Goal: Task Accomplishment & Management: Manage account settings

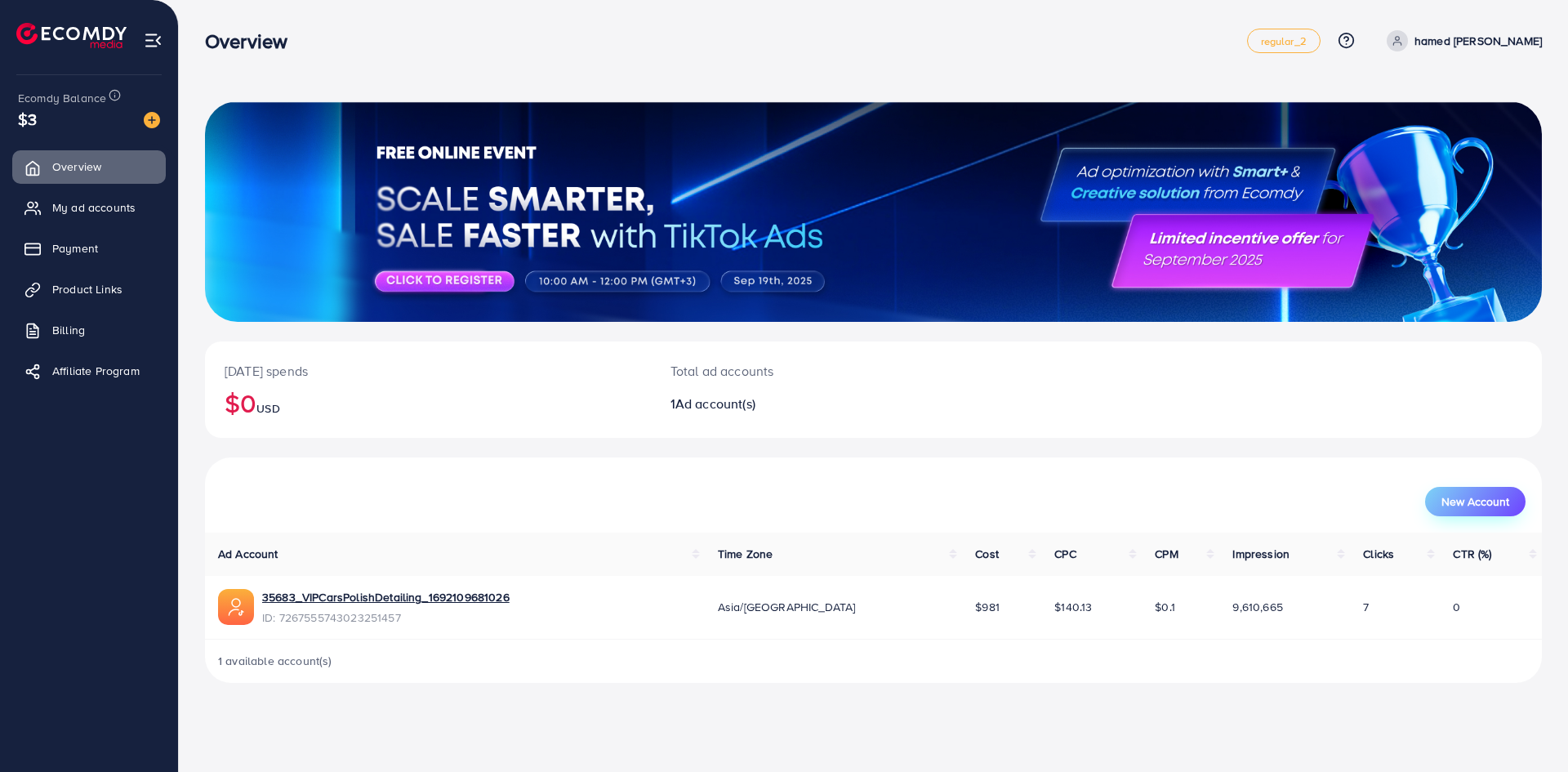
drag, startPoint x: 1429, startPoint y: 514, endPoint x: 1436, endPoint y: 510, distance: 8.1
click at [1429, 514] on div "New Account" at bounding box center [873, 501] width 1304 height 29
click at [1464, 493] on button "New Account" at bounding box center [1475, 501] width 100 height 29
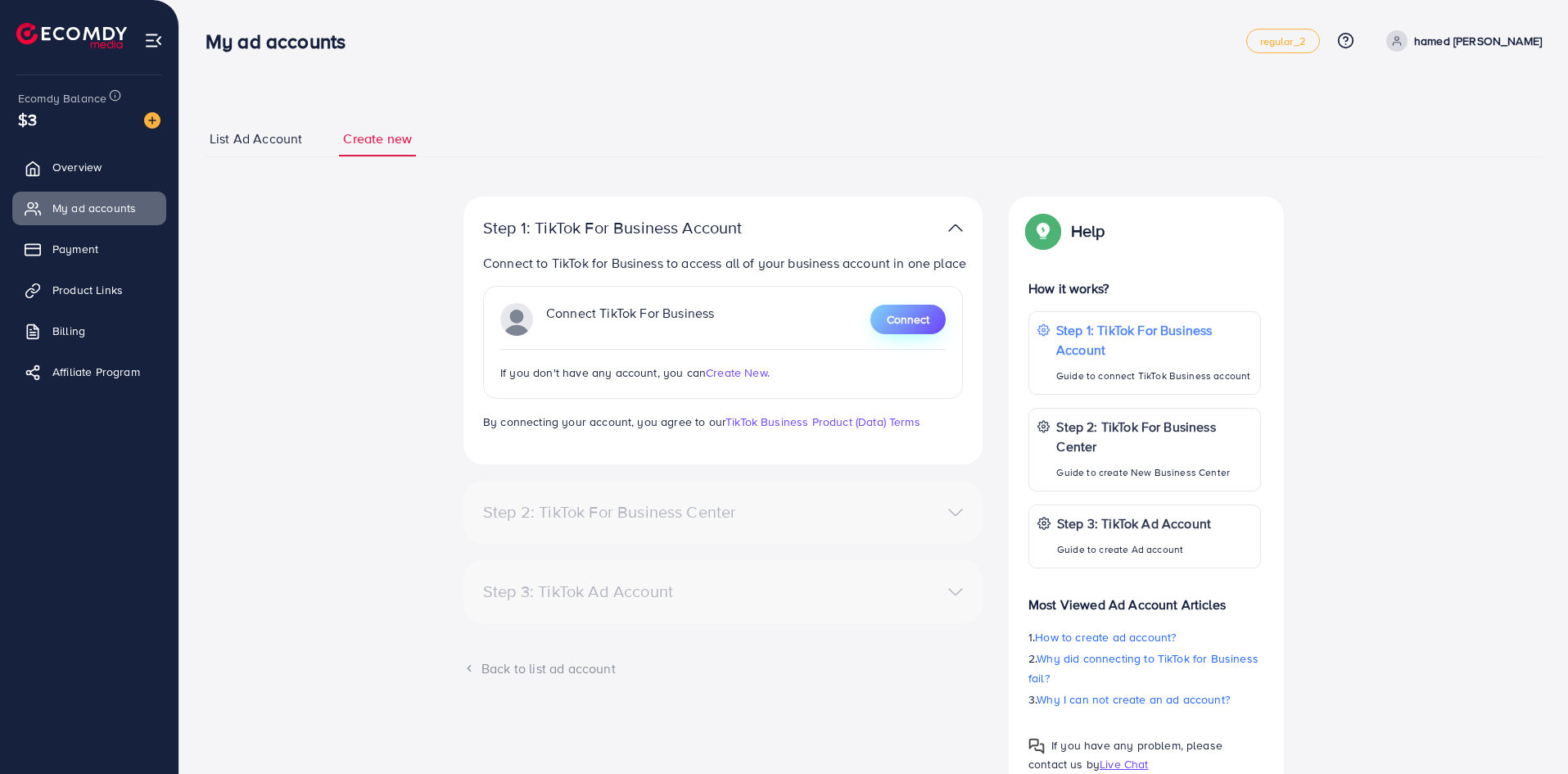
click at [908, 325] on span "Connect" at bounding box center [908, 319] width 43 height 16
click at [1306, 47] on span "regular_2" at bounding box center [1283, 41] width 46 height 10
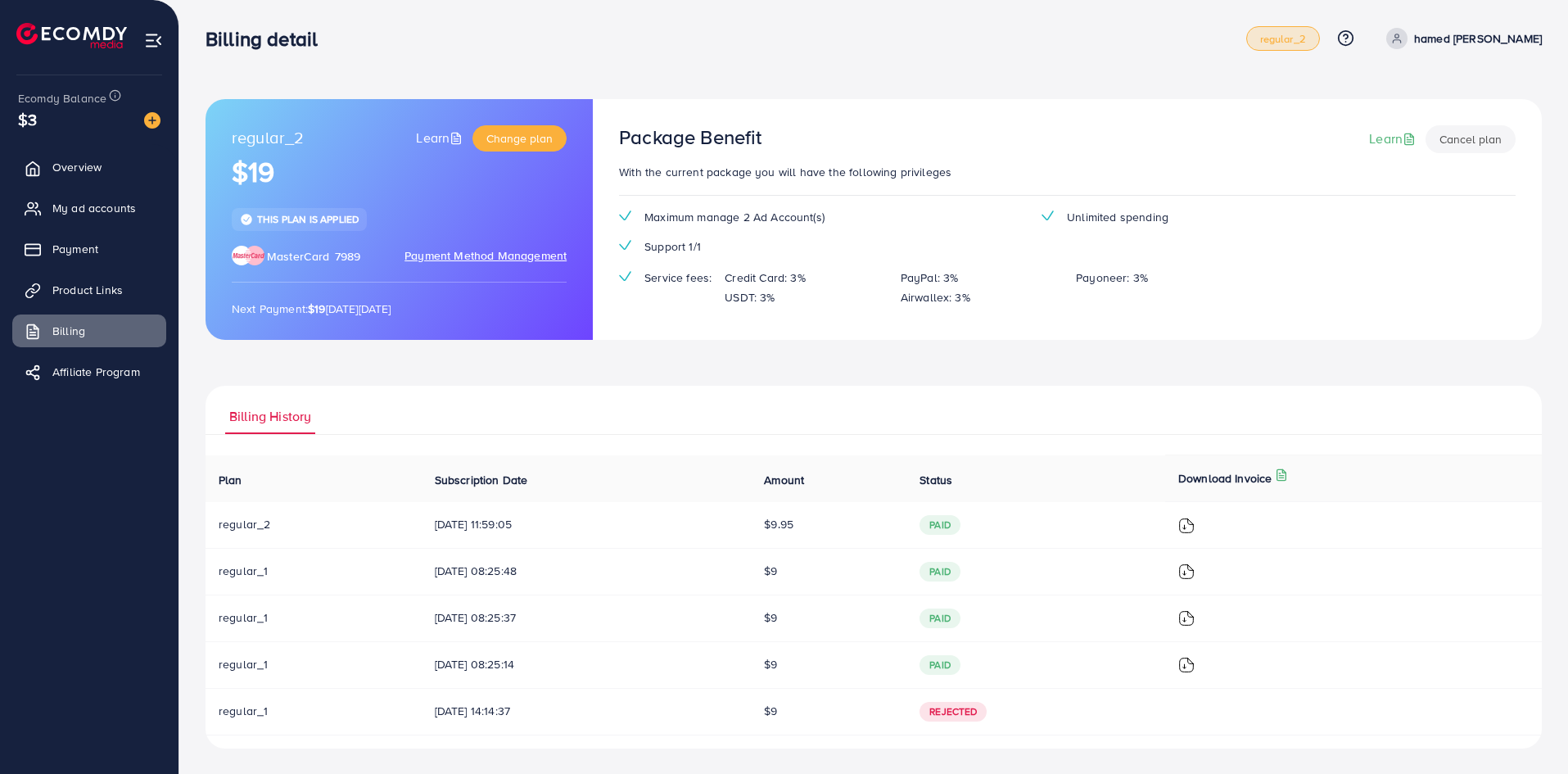
scroll to position [3, 0]
click at [961, 563] on span "paid" at bounding box center [940, 571] width 41 height 20
click at [961, 564] on span "paid" at bounding box center [940, 571] width 41 height 20
click at [961, 515] on span "paid" at bounding box center [940, 524] width 41 height 20
click at [867, 476] on th "Amount" at bounding box center [829, 477] width 156 height 47
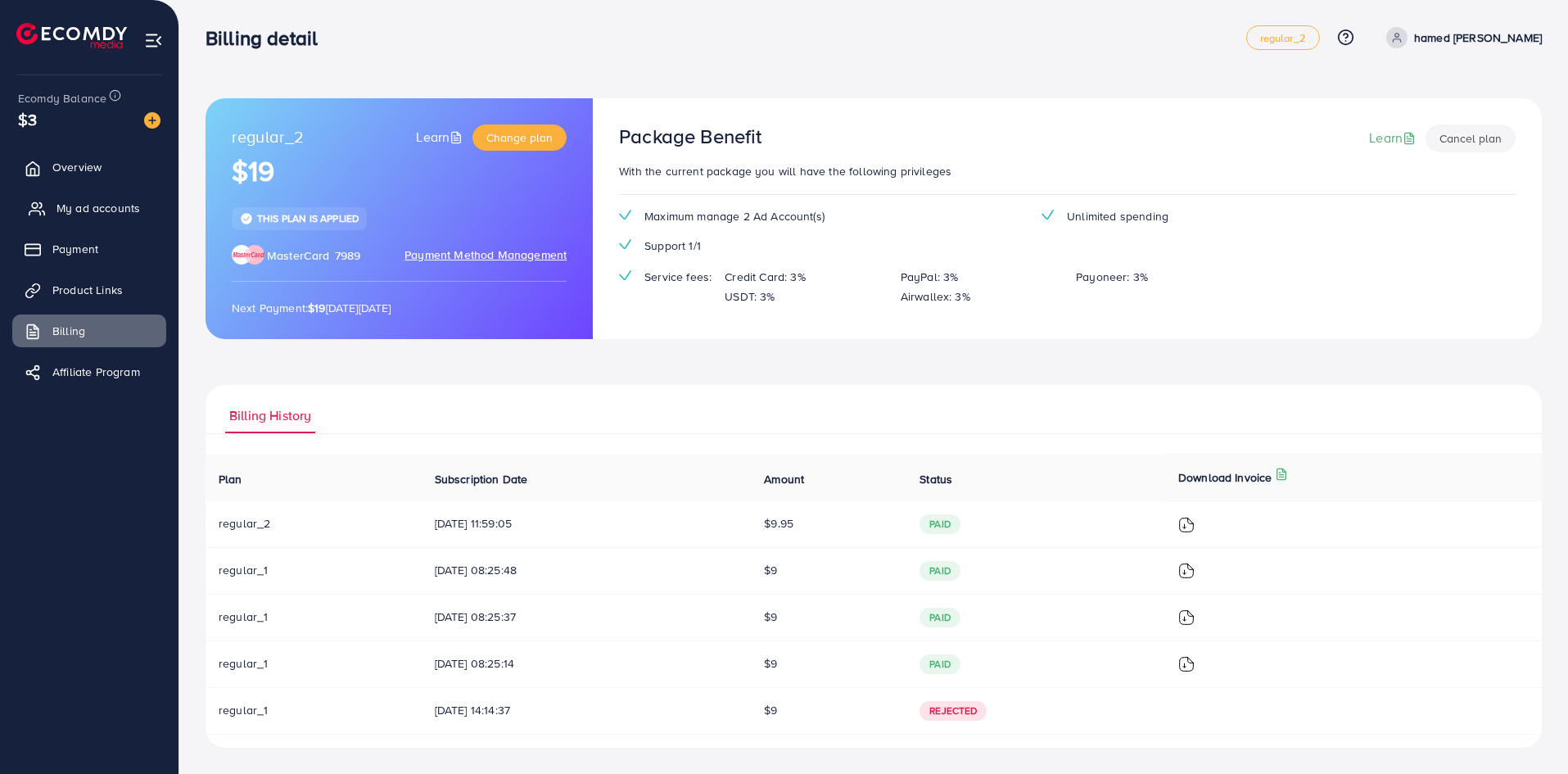
click at [81, 207] on span "My ad accounts" at bounding box center [98, 207] width 84 height 16
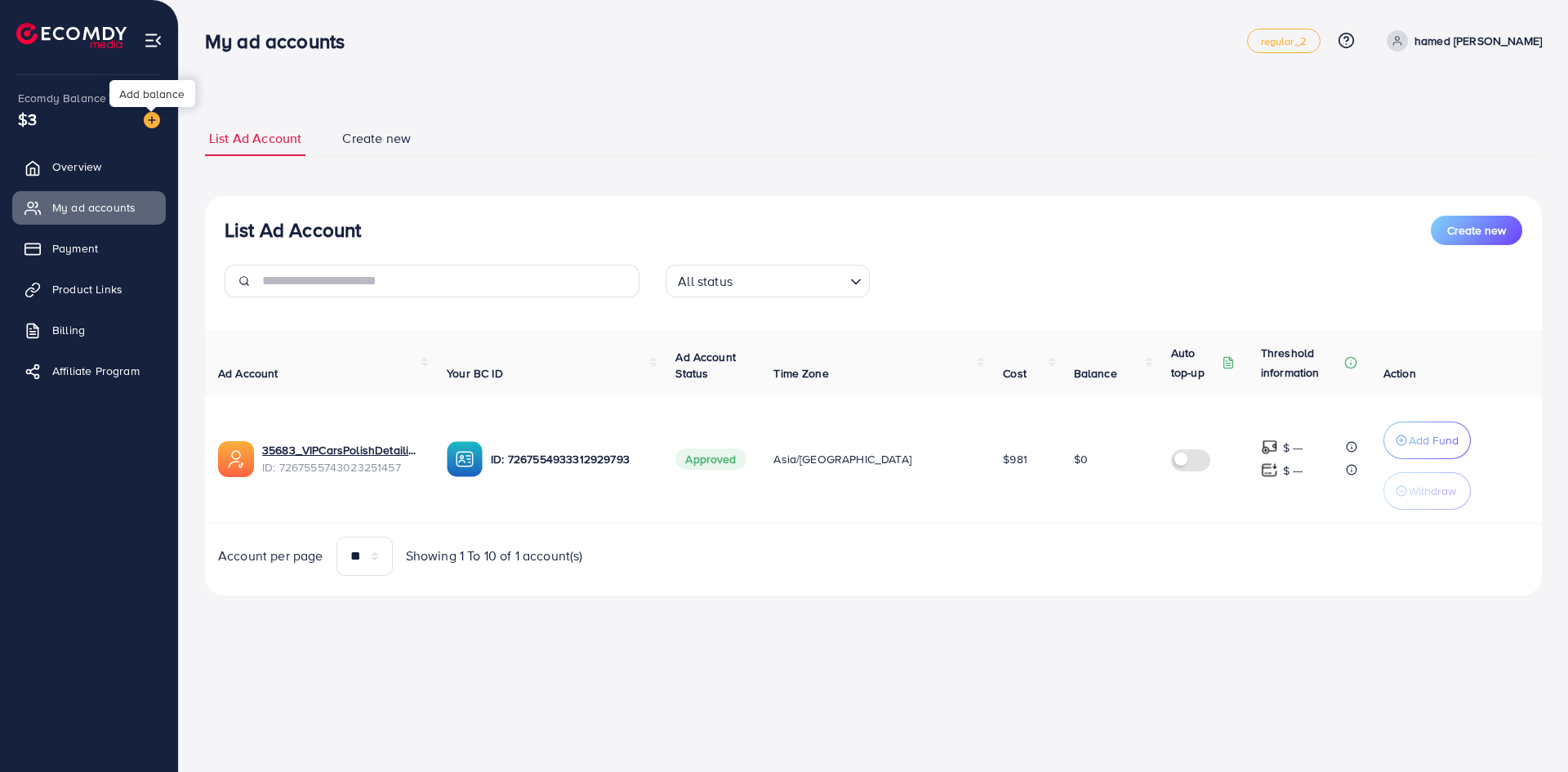
click at [144, 124] on img at bounding box center [152, 119] width 16 height 16
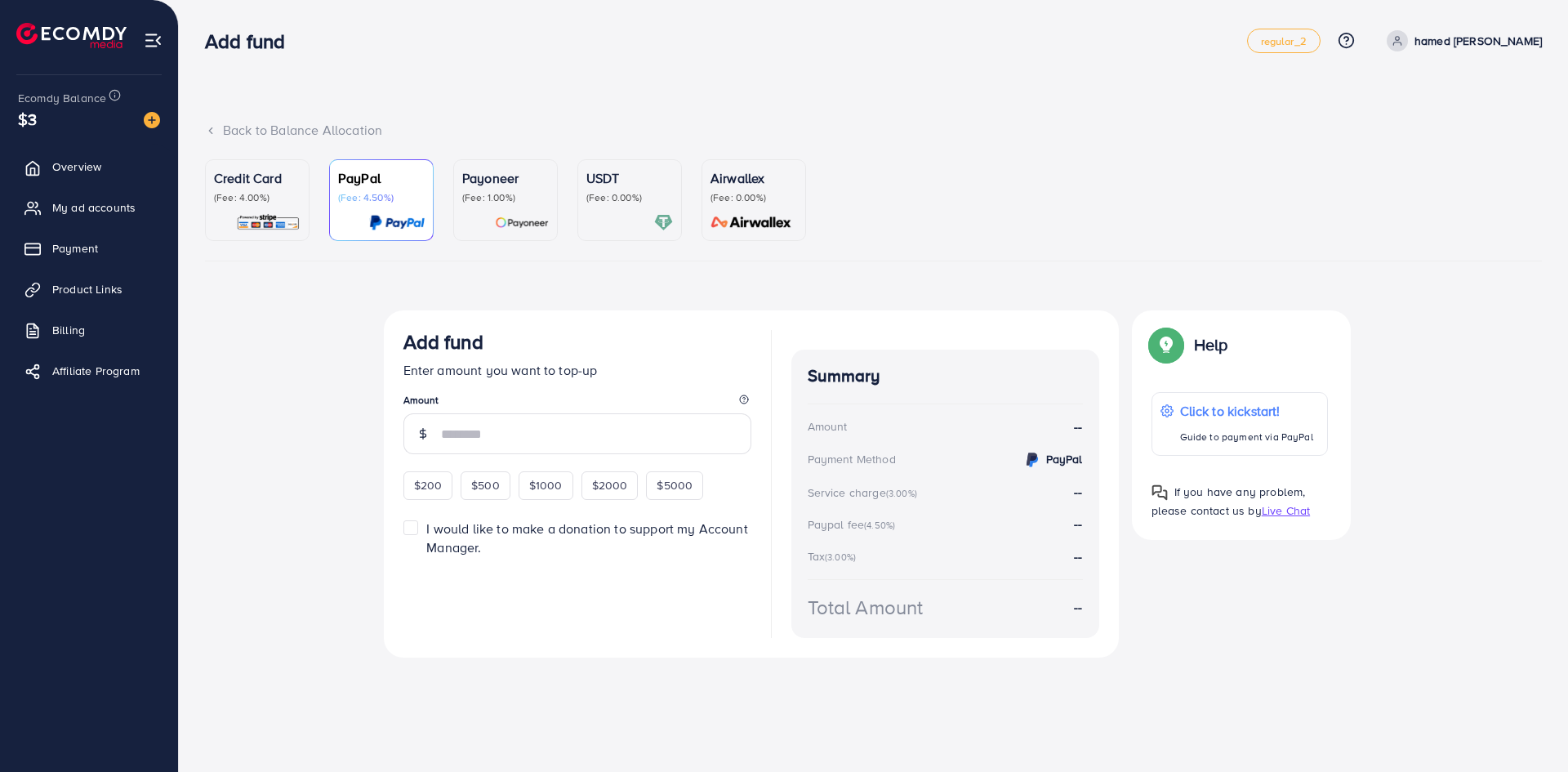
click at [611, 180] on p "USDT" at bounding box center [629, 177] width 86 height 20
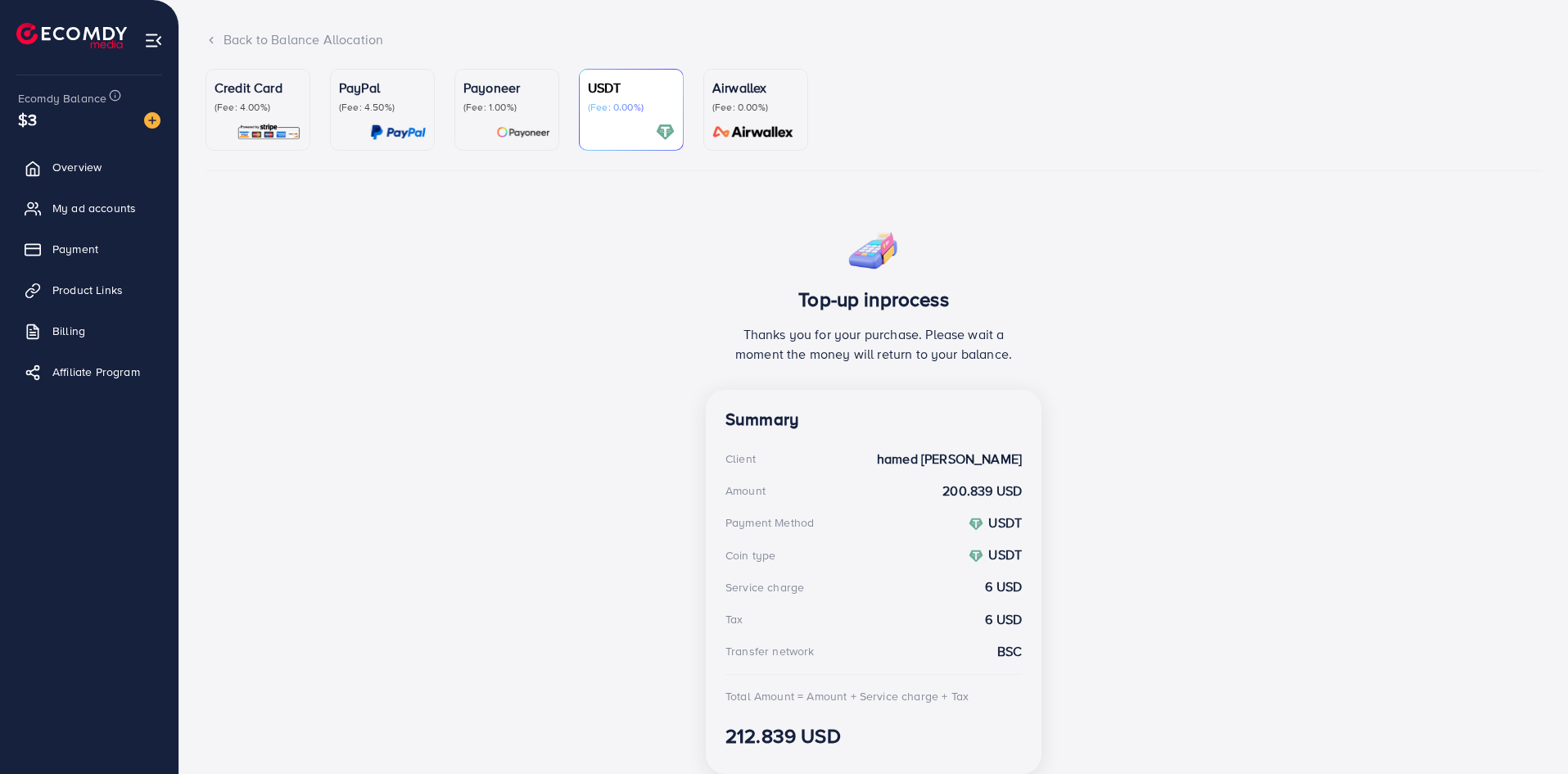
scroll to position [150, 0]
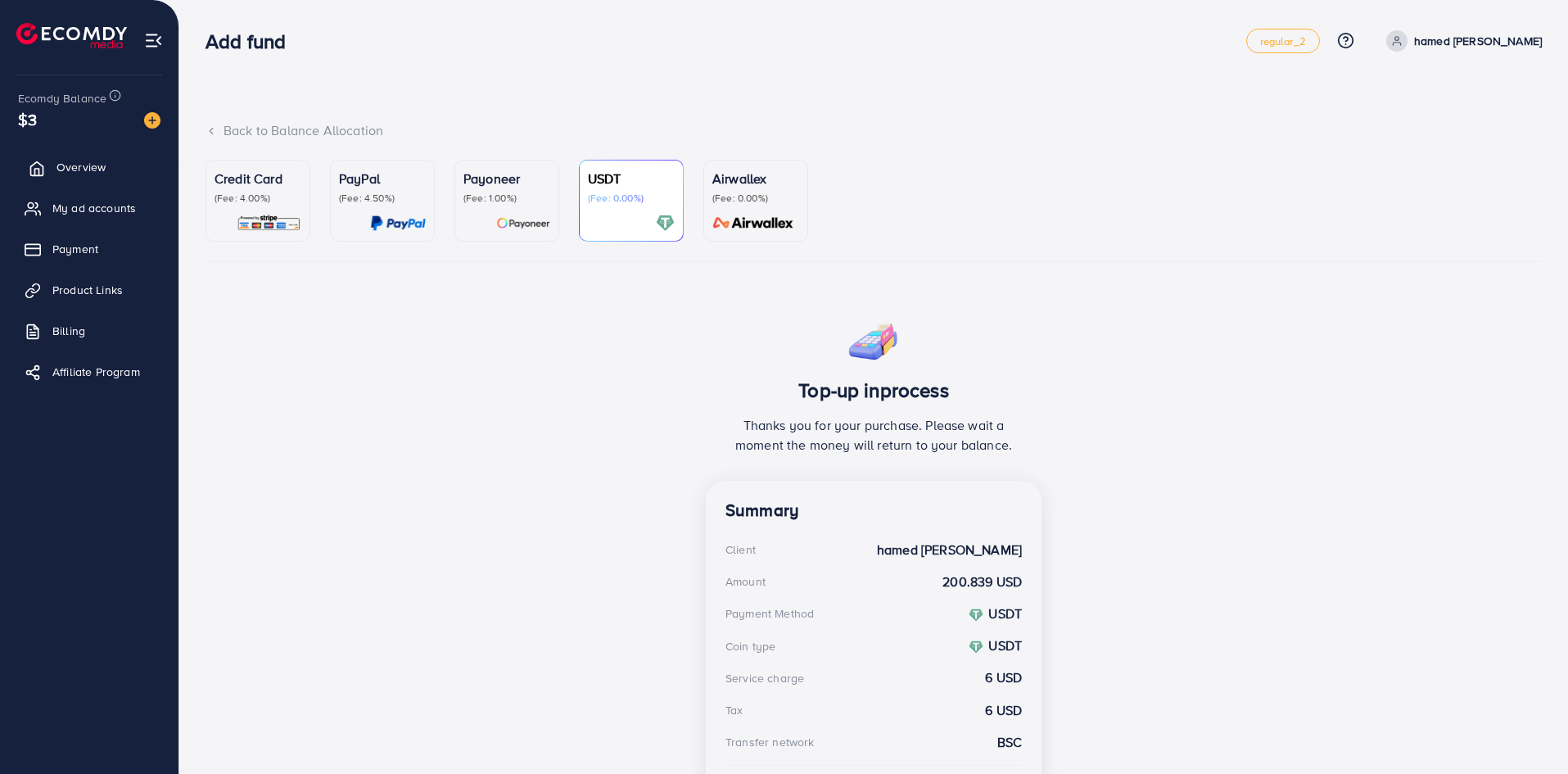
click at [85, 180] on link "Overview" at bounding box center [89, 167] width 154 height 32
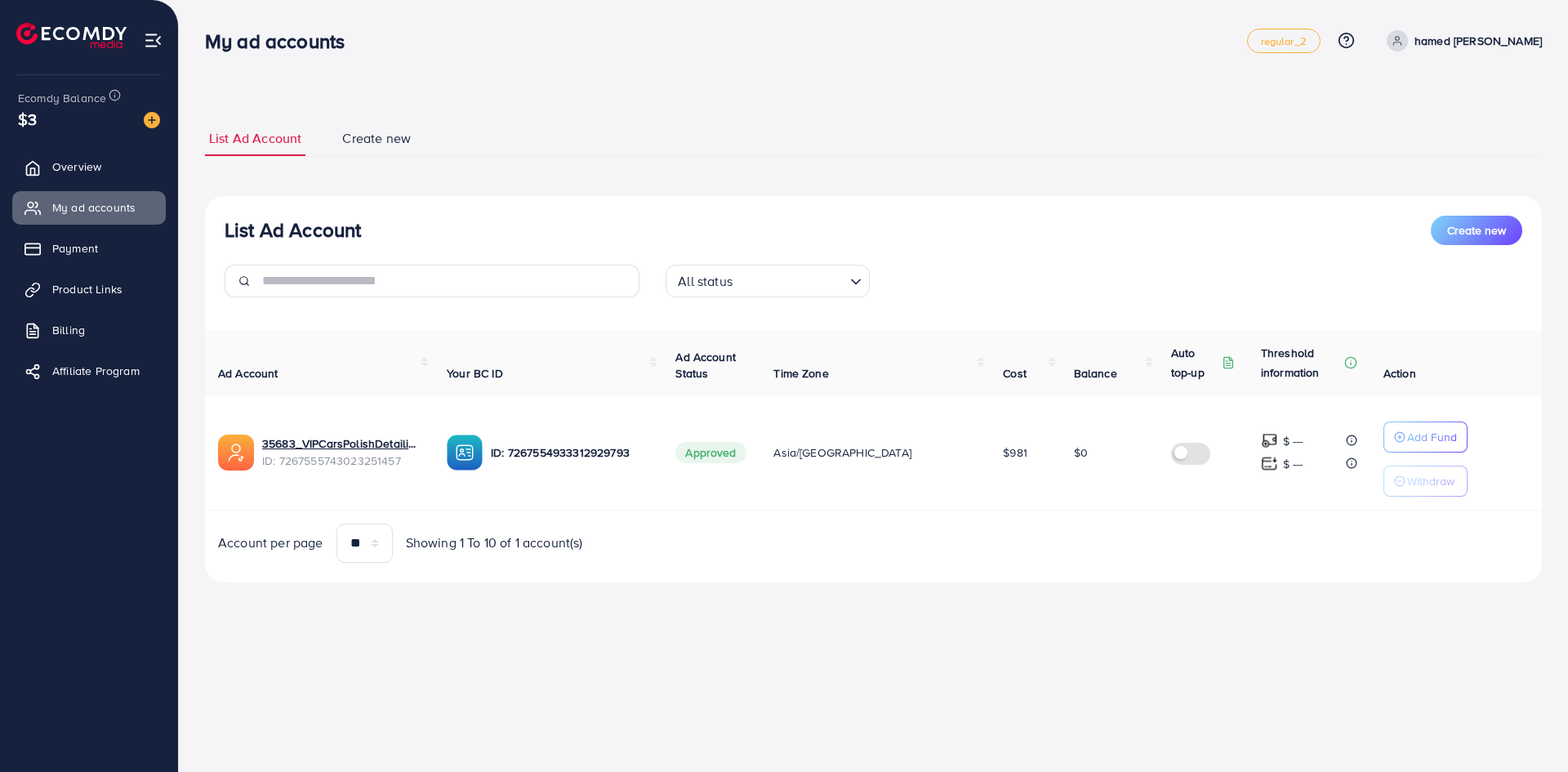
click at [554, 450] on p "ID: 7267554933312929793" at bounding box center [570, 452] width 158 height 20
click at [388, 442] on link "35683_VIPCarsPolishDetailing_1692109681026" at bounding box center [341, 443] width 158 height 16
click at [380, 446] on link "35683_VIPCarsPolishDetailing_1692109681026" at bounding box center [341, 443] width 158 height 16
click at [551, 456] on p "ID: 7267554933312929793" at bounding box center [570, 452] width 158 height 20
click at [398, 440] on link "35683_VIPCarsPolishDetailing_1692109681026" at bounding box center [341, 443] width 158 height 16
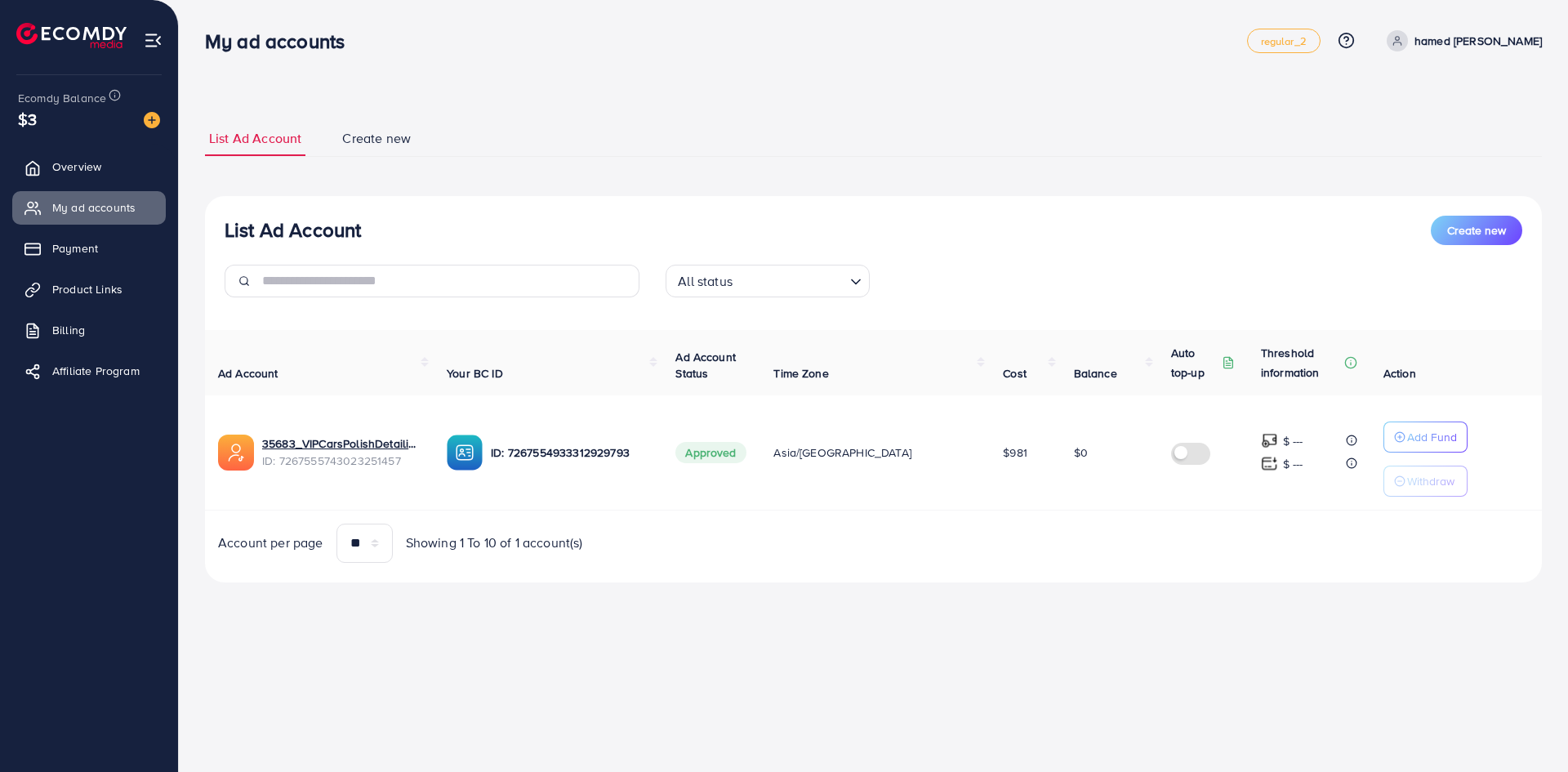
click at [475, 362] on th "Your BC ID" at bounding box center [547, 362] width 228 height 65
click at [485, 358] on th "Your BC ID" at bounding box center [547, 362] width 228 height 65
click at [89, 243] on span "Payment" at bounding box center [79, 248] width 46 height 16
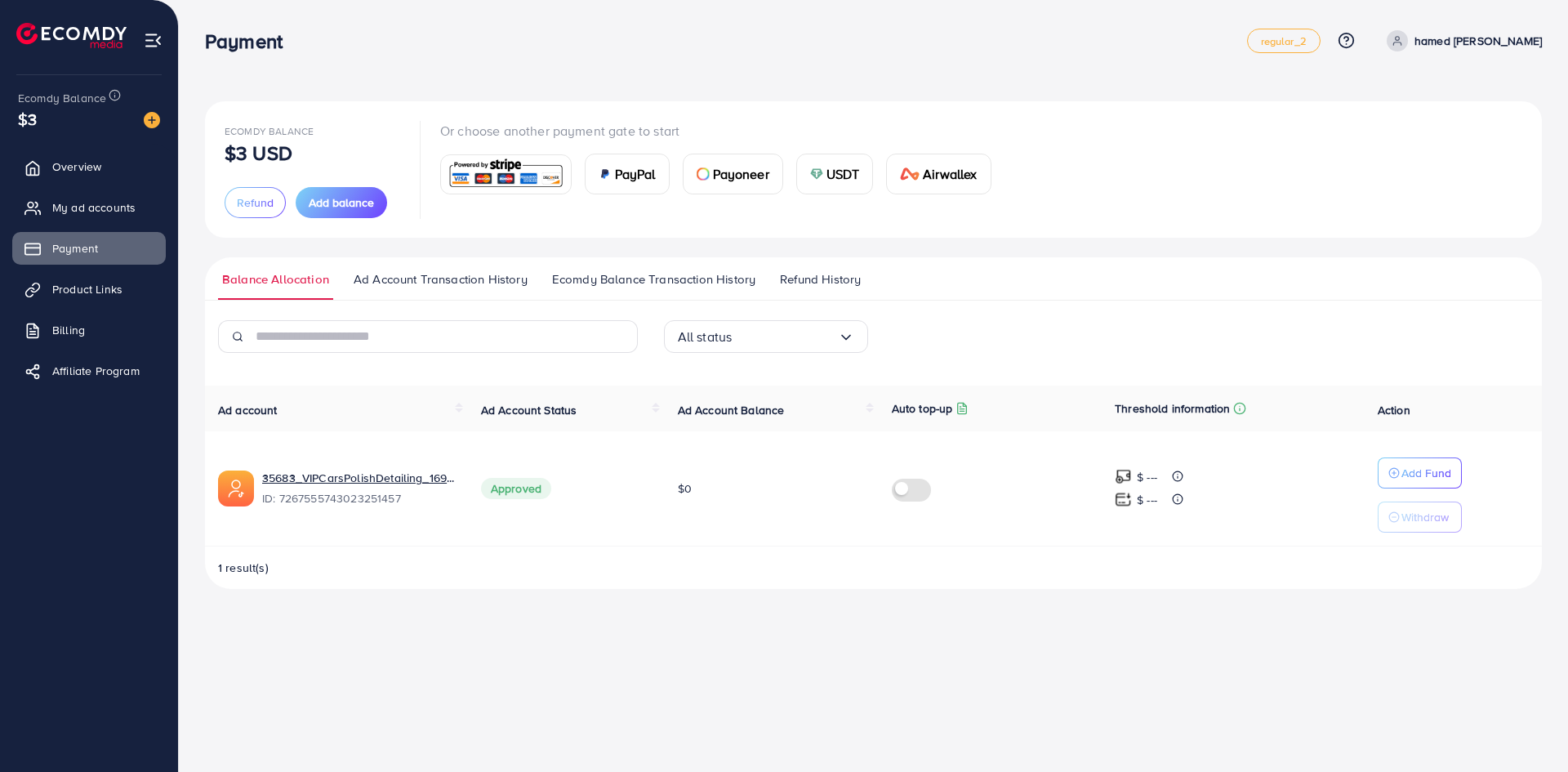
click at [162, 121] on div "Ecomdy Balance $3" at bounding box center [89, 109] width 152 height 68
click at [155, 121] on div "Ecomdy Balance $3" at bounding box center [89, 109] width 152 height 68
click at [155, 121] on img at bounding box center [152, 119] width 16 height 16
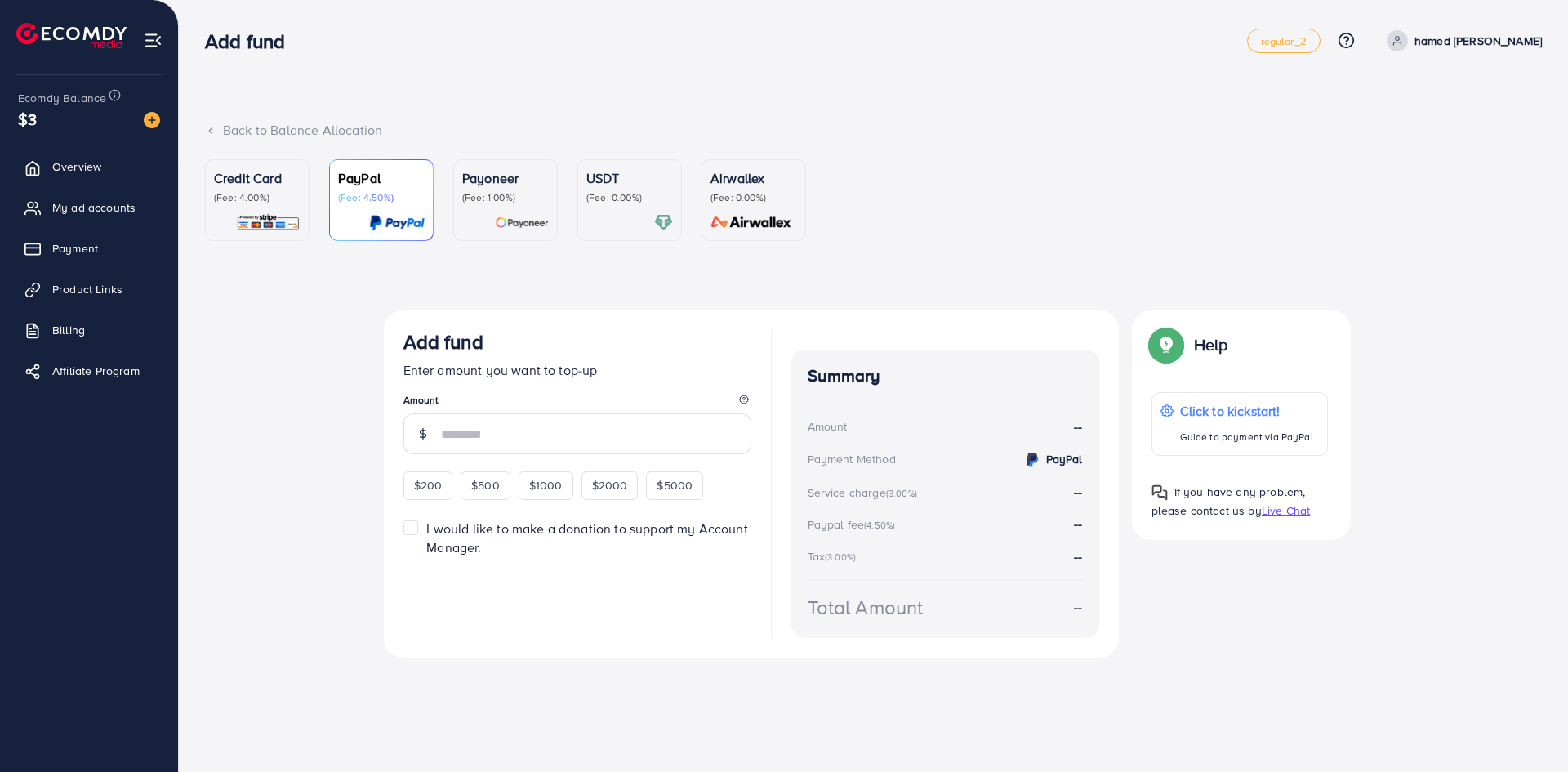
click at [599, 193] on p "(Fee: 0.00%)" at bounding box center [629, 198] width 86 height 13
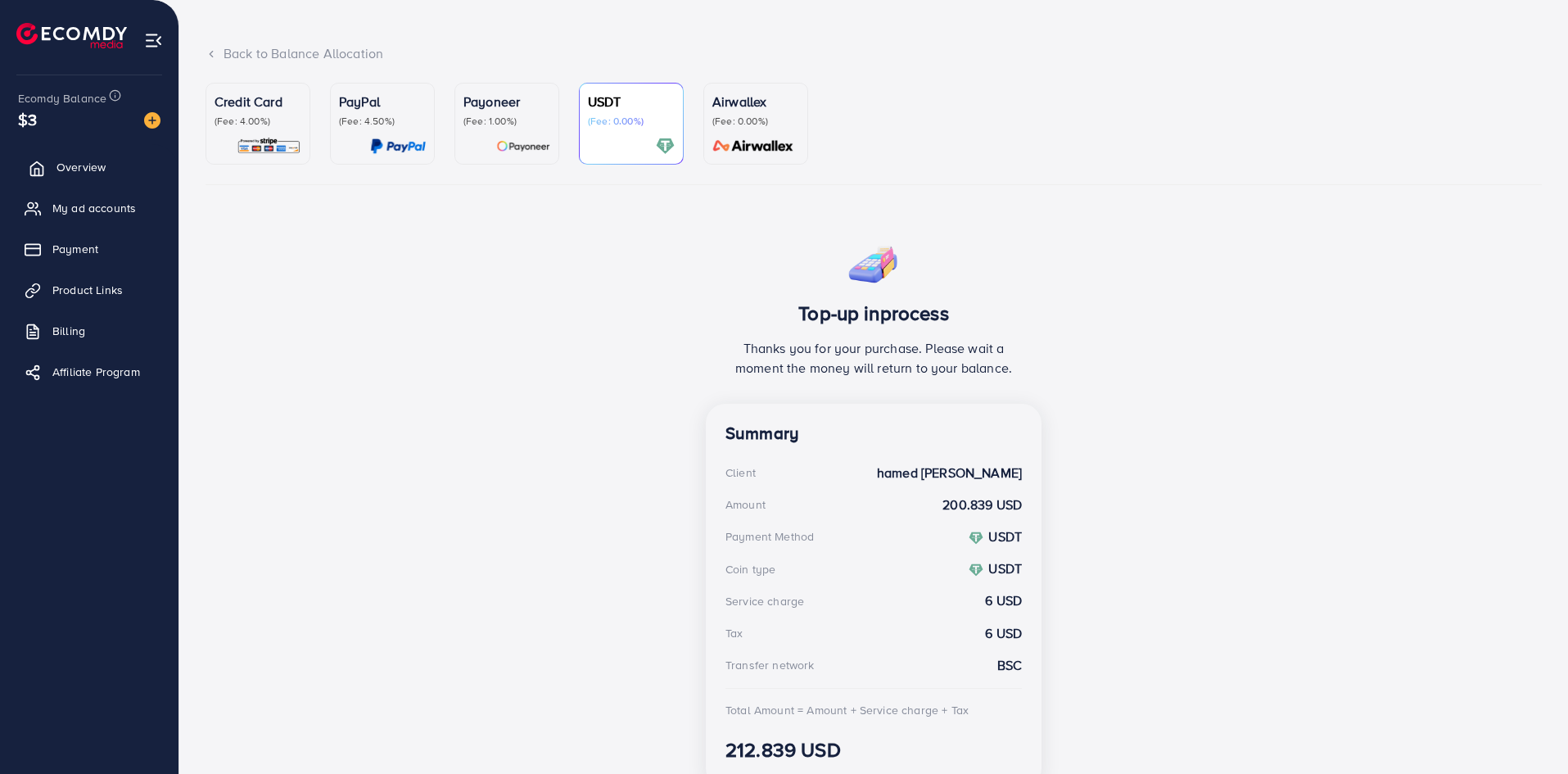
scroll to position [150, 0]
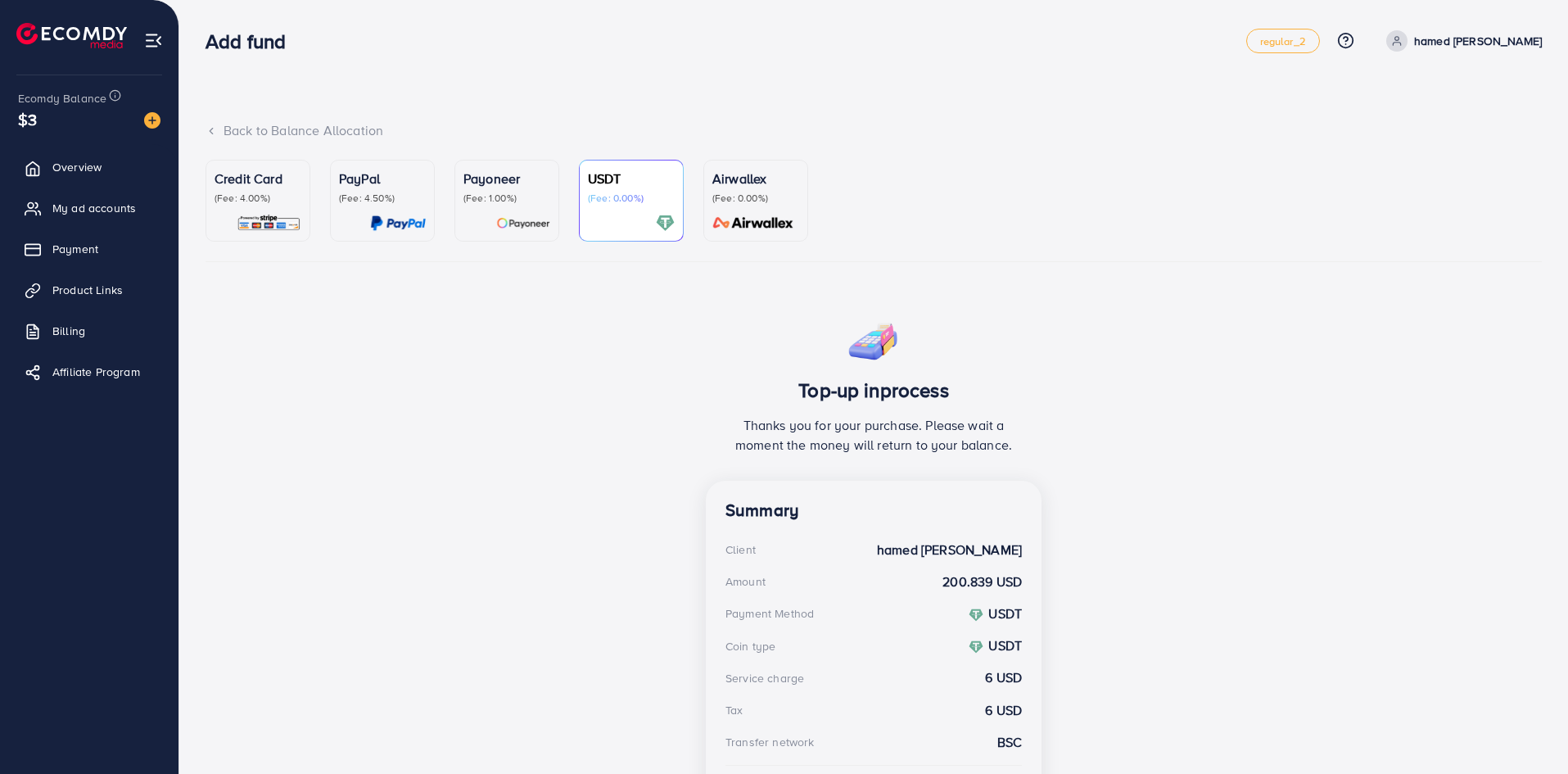
click at [128, 226] on ul "Overview My ad accounts Payment Product Links Billing Affiliate Program" at bounding box center [89, 275] width 179 height 261
click at [128, 209] on span "My ad accounts" at bounding box center [98, 207] width 84 height 16
